Goal: Navigation & Orientation: Go to known website

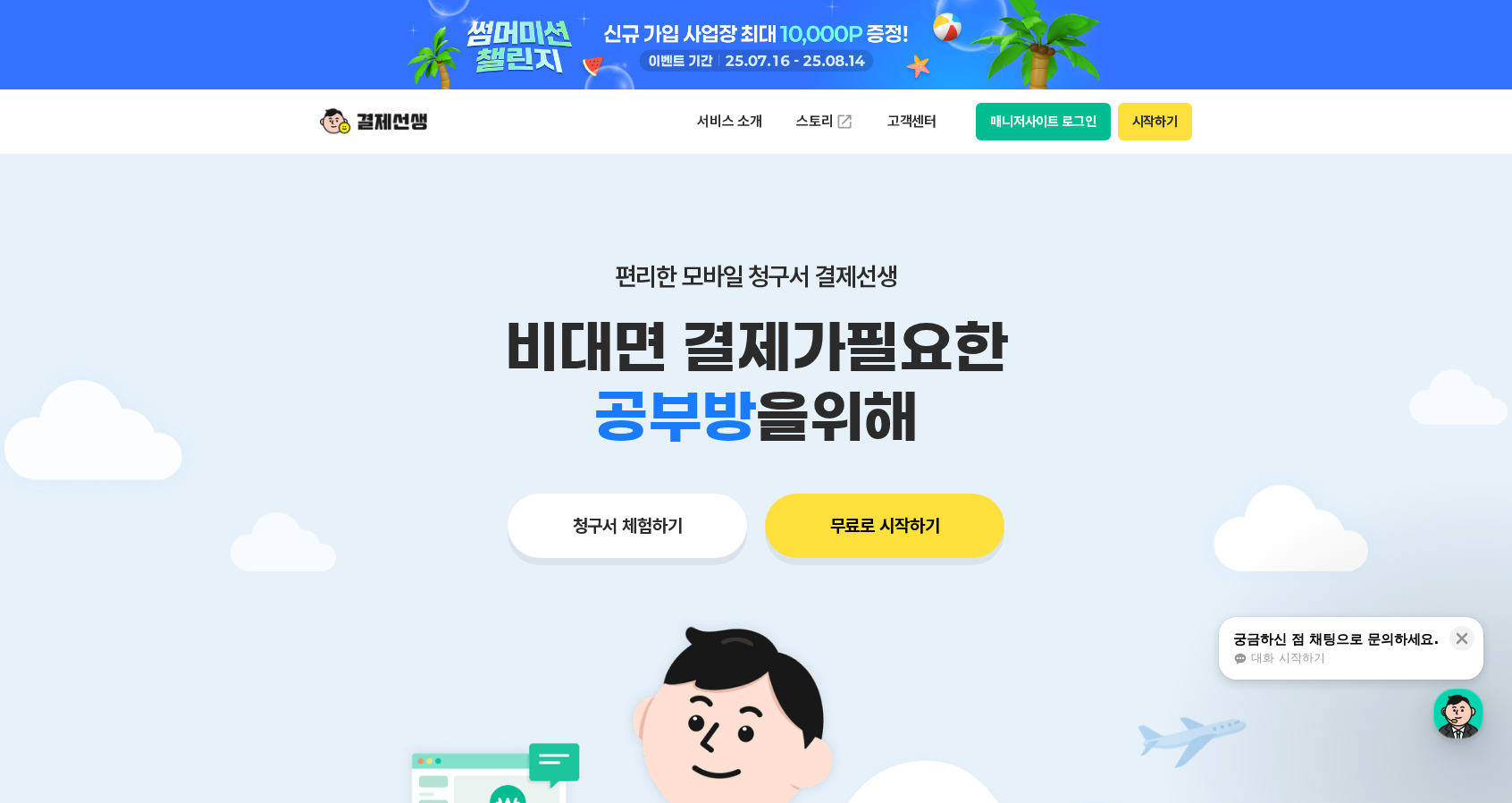
click at [1032, 132] on button "매니저사이트 로그인" at bounding box center [1043, 121] width 135 height 37
